Goal: Find specific page/section: Find specific page/section

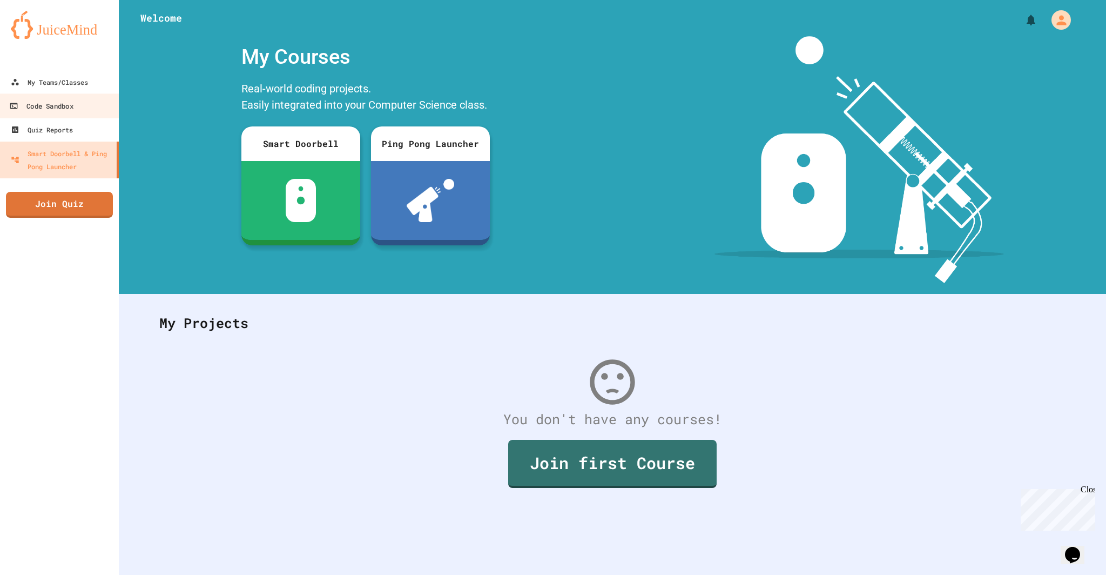
click at [87, 69] on div at bounding box center [59, 60] width 119 height 22
click at [87, 72] on link "My Teams/Classes" at bounding box center [59, 82] width 119 height 24
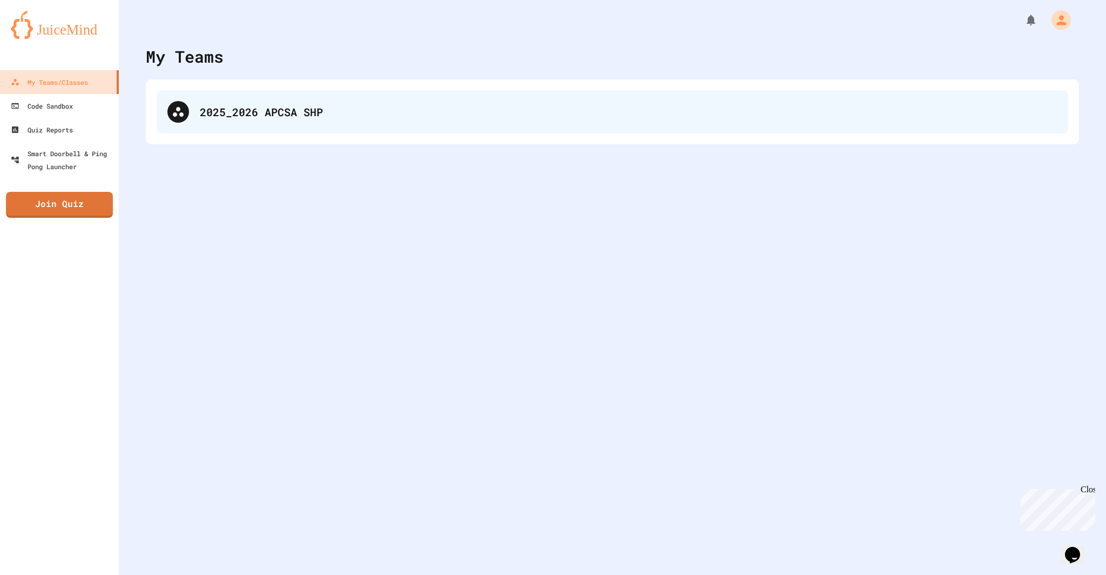
click at [366, 127] on div "2025_2026 APCSA SHP" at bounding box center [613, 111] width 912 height 43
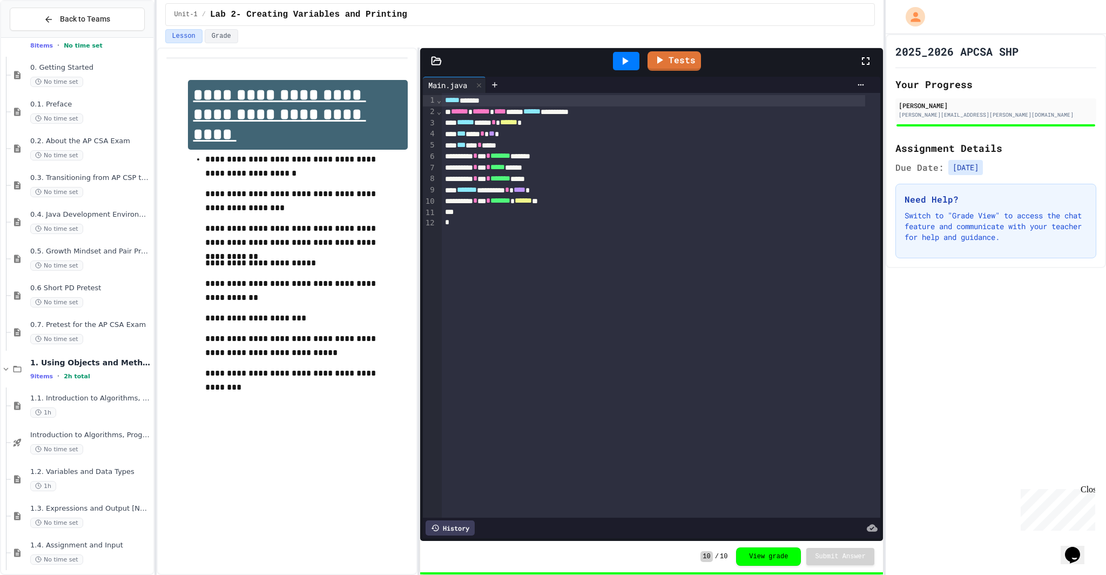
scroll to position [323, 0]
click at [98, 409] on div "1h" at bounding box center [90, 411] width 121 height 10
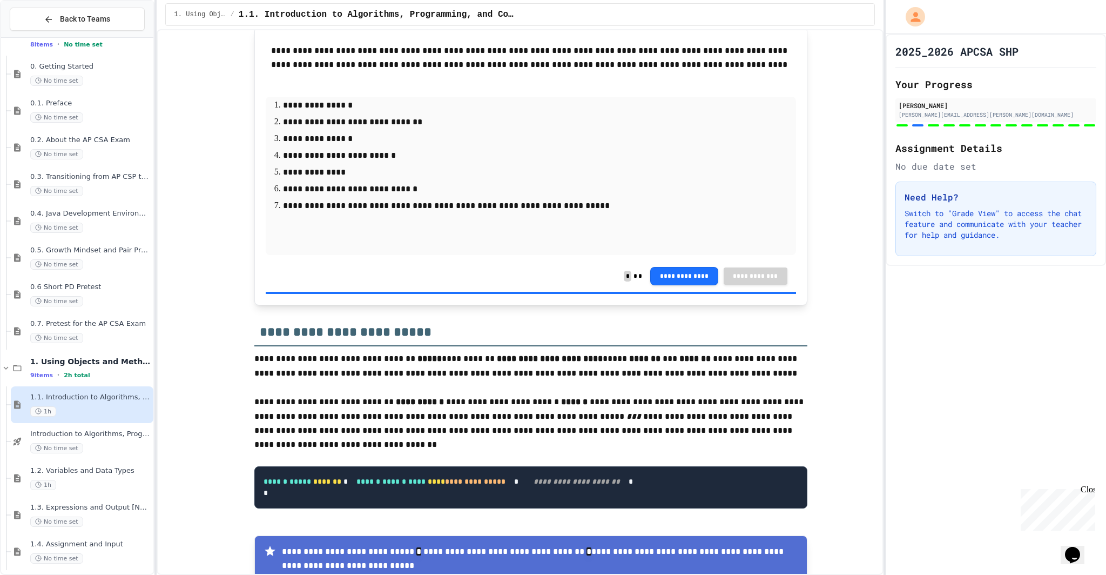
scroll to position [1079, 0]
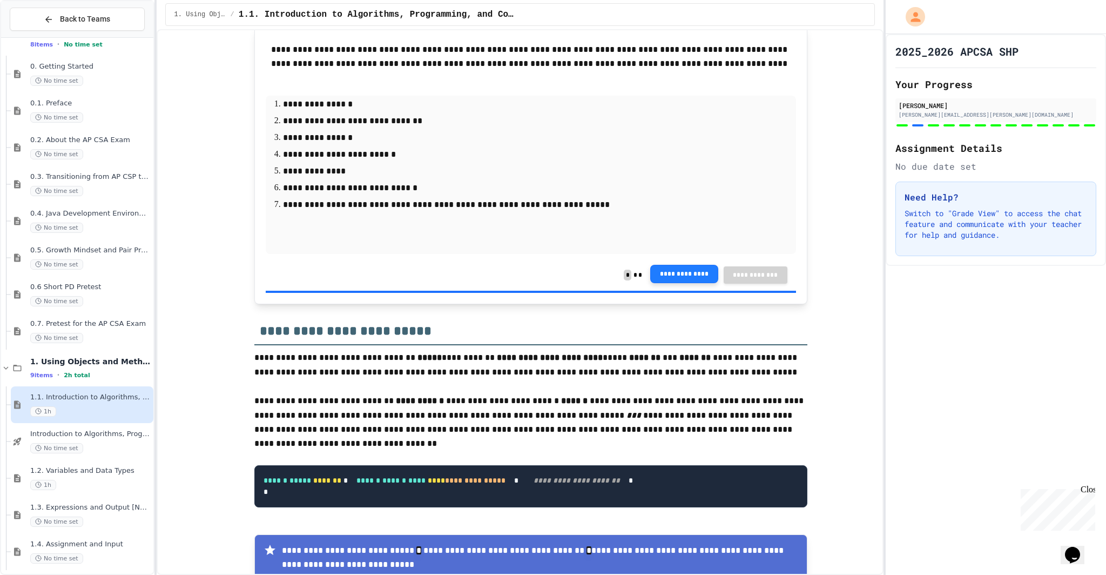
click at [691, 272] on button "**********" at bounding box center [684, 274] width 68 height 18
drag, startPoint x: 1019, startPoint y: 238, endPoint x: 1013, endPoint y: 245, distance: 8.9
